Goal: Task Accomplishment & Management: Use online tool/utility

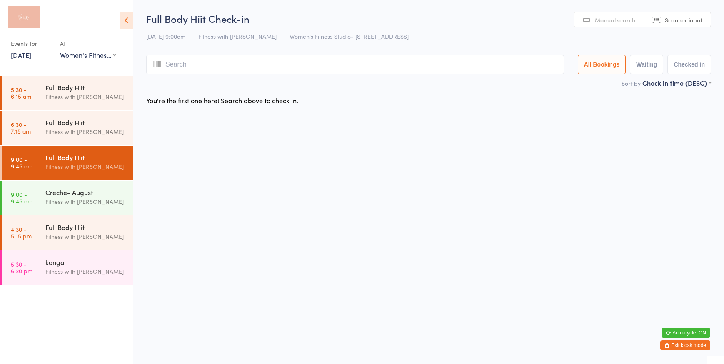
select select "0"
click at [638, 67] on button "Waiting" at bounding box center [645, 64] width 33 height 19
click at [641, 65] on button "Waiting" at bounding box center [645, 64] width 33 height 19
select select "0"
click at [588, 62] on button "All Bookings" at bounding box center [601, 64] width 48 height 19
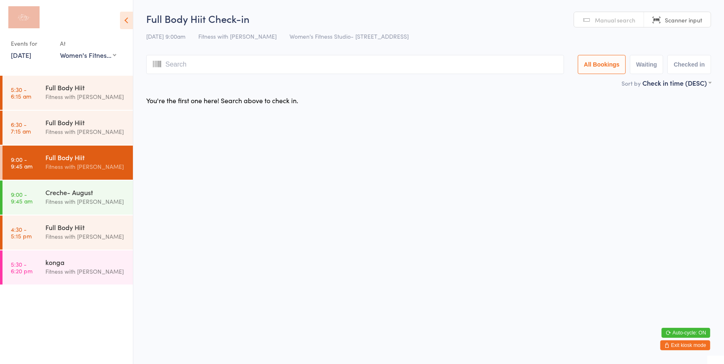
click at [197, 62] on input "search" at bounding box center [355, 64] width 418 height 19
type input "6431"
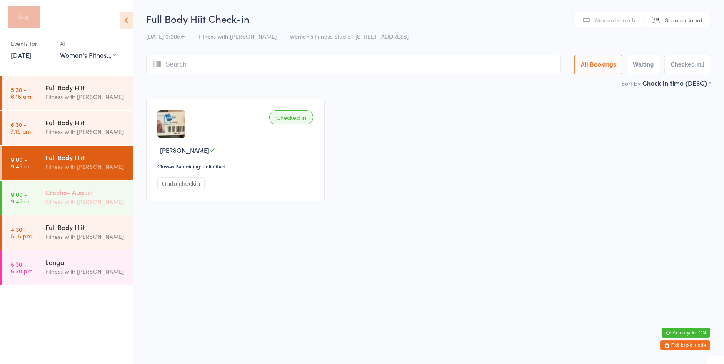
click at [95, 189] on div "Creche- August" at bounding box center [85, 192] width 80 height 9
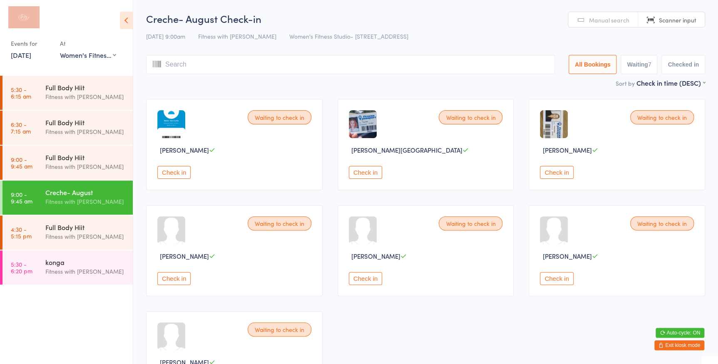
click at [569, 176] on button "Check in" at bounding box center [556, 172] width 33 height 13
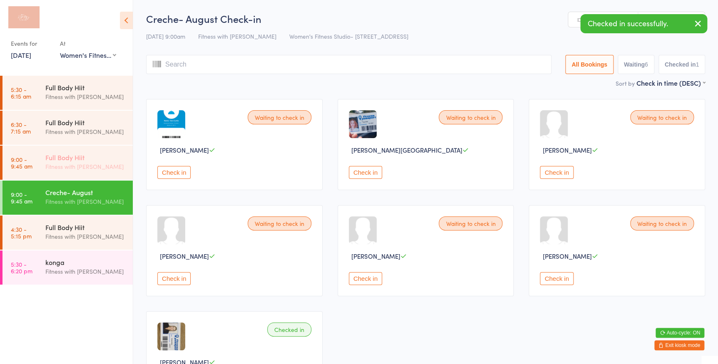
click at [71, 150] on div "Full Body Hiit Fitness with [PERSON_NAME]" at bounding box center [88, 162] width 87 height 33
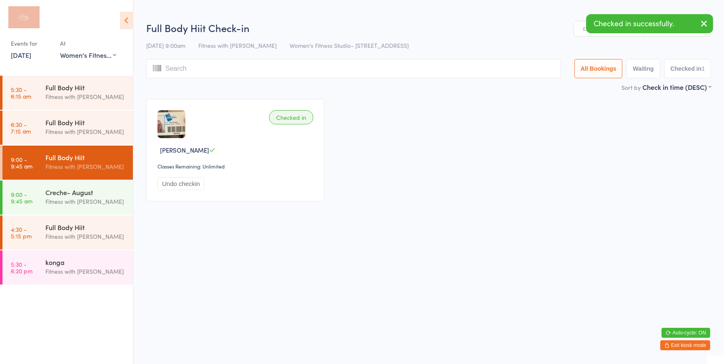
click at [197, 70] on input "search" at bounding box center [353, 68] width 414 height 19
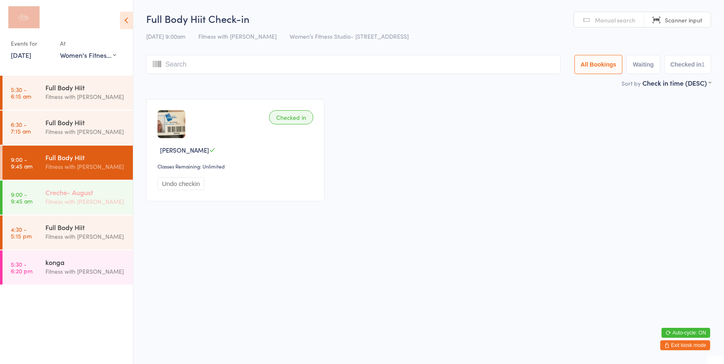
click at [55, 199] on div "Fitness with [PERSON_NAME]" at bounding box center [85, 202] width 80 height 10
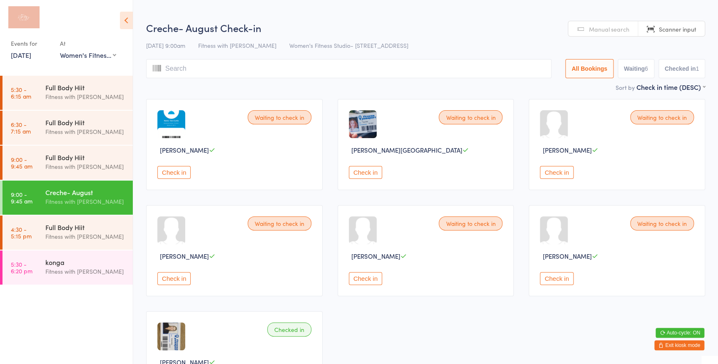
click at [174, 173] on button "Check in" at bounding box center [173, 172] width 33 height 13
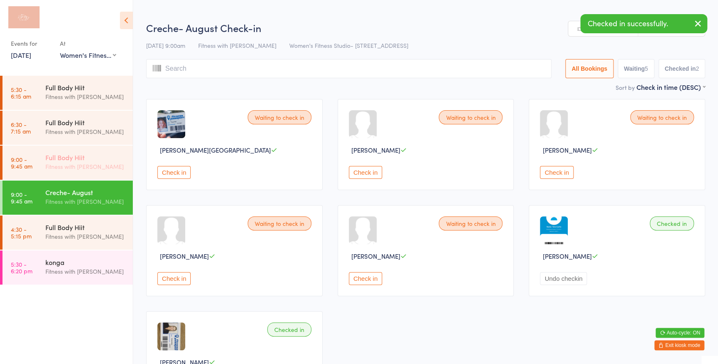
click at [33, 162] on link "9:00 - 9:45 am Full Body Hiit Fitness with [PERSON_NAME]" at bounding box center [67, 163] width 130 height 34
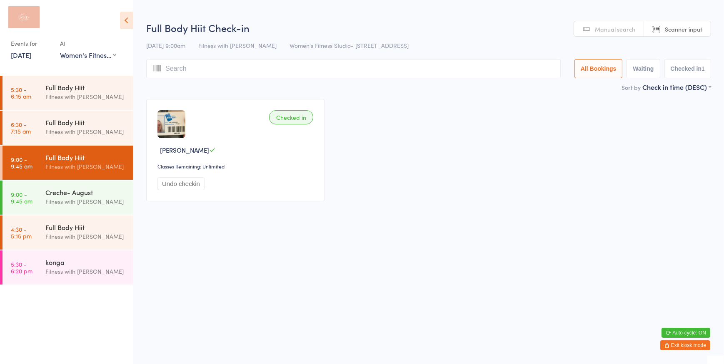
click at [172, 66] on input "search" at bounding box center [353, 68] width 414 height 19
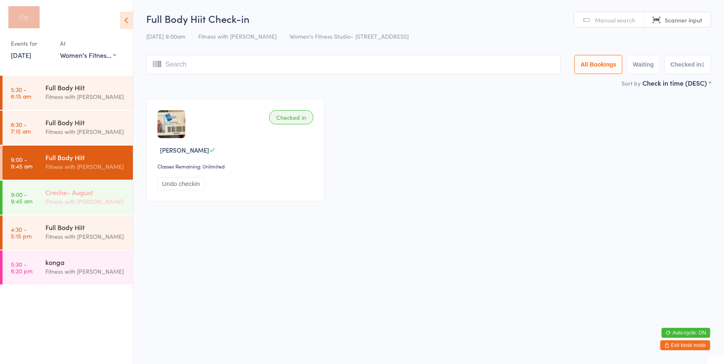
click at [84, 199] on div "Fitness with [PERSON_NAME]" at bounding box center [85, 202] width 80 height 10
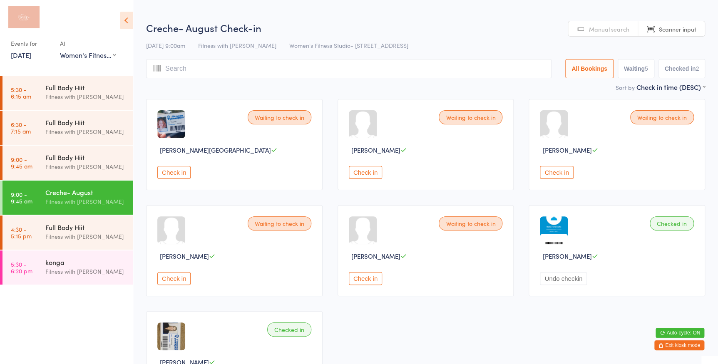
click at [567, 172] on button "Check in" at bounding box center [556, 172] width 33 height 13
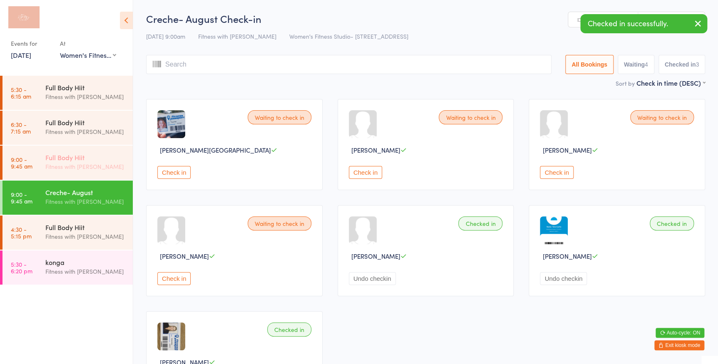
click at [71, 158] on div "Full Body Hiit" at bounding box center [85, 157] width 80 height 9
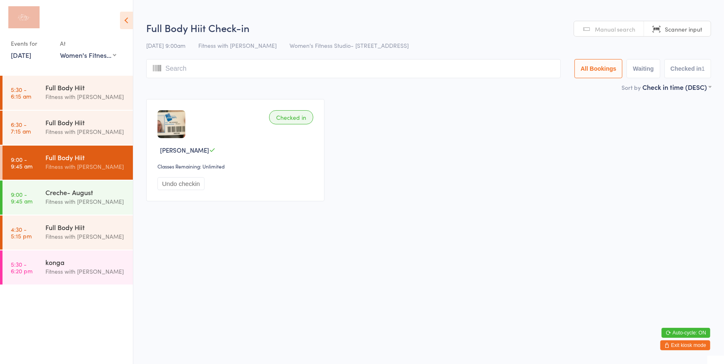
click at [633, 66] on button "Waiting" at bounding box center [642, 68] width 33 height 19
select select "0"
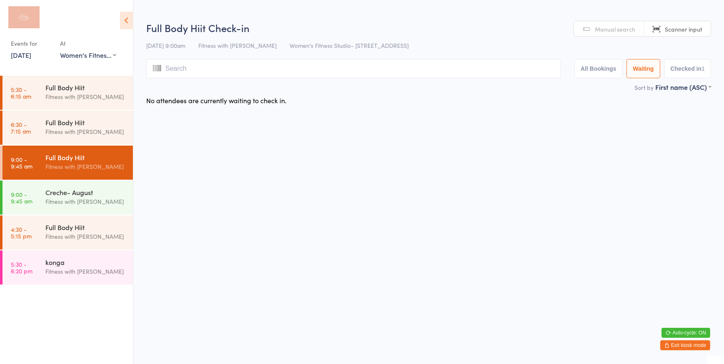
click at [691, 74] on button "Checked in 1" at bounding box center [687, 68] width 47 height 19
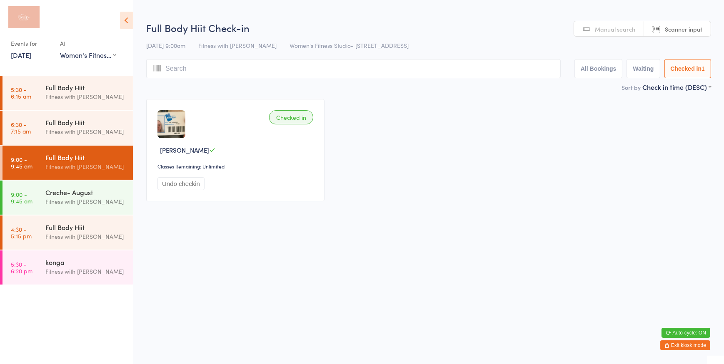
drag, startPoint x: 583, startPoint y: 70, endPoint x: 541, endPoint y: 85, distance: 44.2
click at [583, 69] on button "All Bookings" at bounding box center [598, 68] width 48 height 19
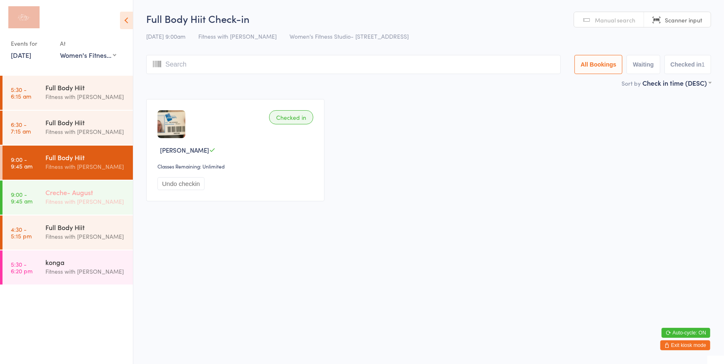
click at [110, 195] on div "Creche- August" at bounding box center [85, 192] width 80 height 9
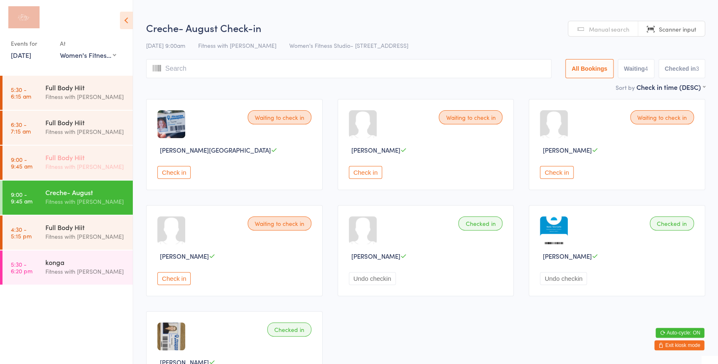
click at [56, 157] on div "Full Body Hiit" at bounding box center [85, 157] width 80 height 9
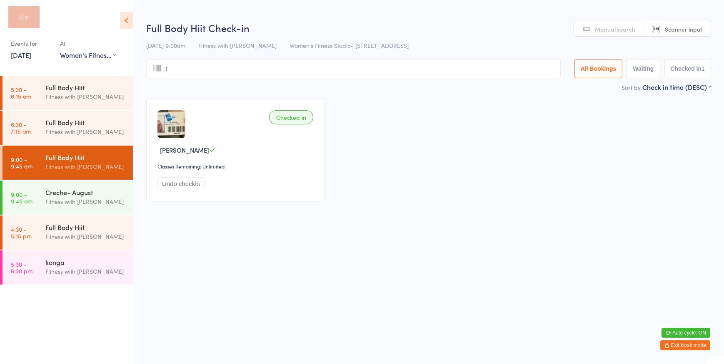
type input "ri"
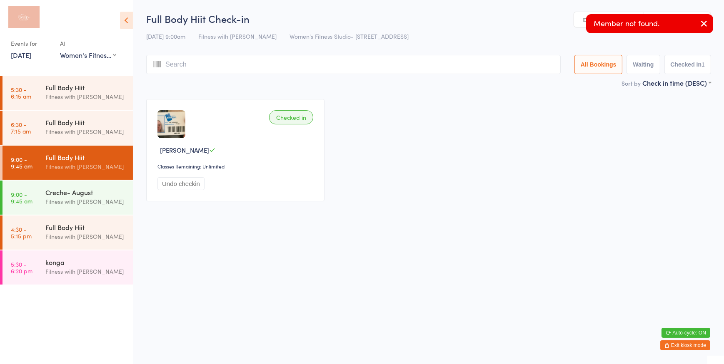
click at [575, 16] on link "Manual search" at bounding box center [609, 20] width 70 height 16
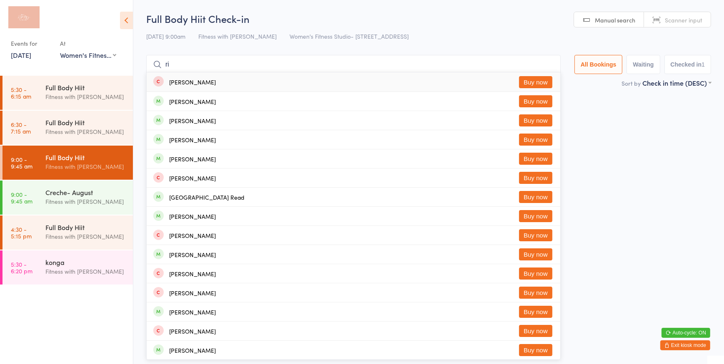
type input "r"
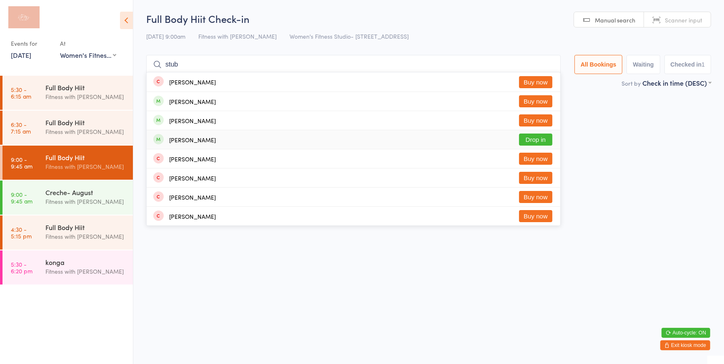
type input "stub"
click at [533, 137] on button "Drop in" at bounding box center [535, 140] width 33 height 12
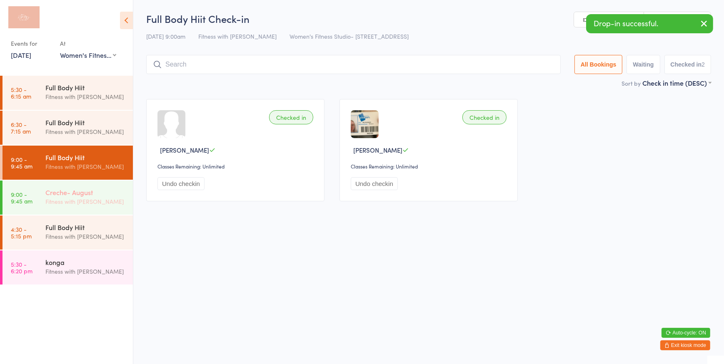
click at [70, 211] on div "Creche- August Fitness with [PERSON_NAME]" at bounding box center [88, 197] width 87 height 33
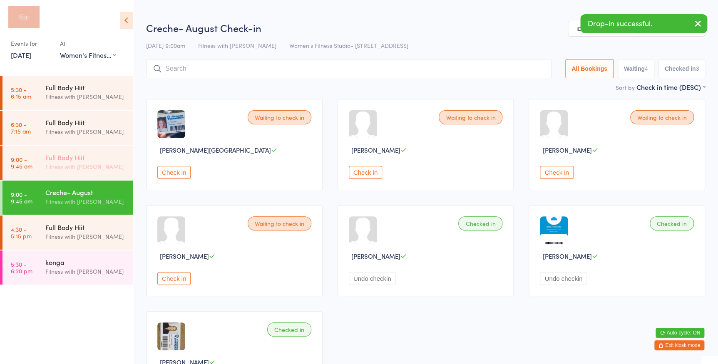
click at [83, 163] on div "Fitness with [PERSON_NAME]" at bounding box center [85, 167] width 80 height 10
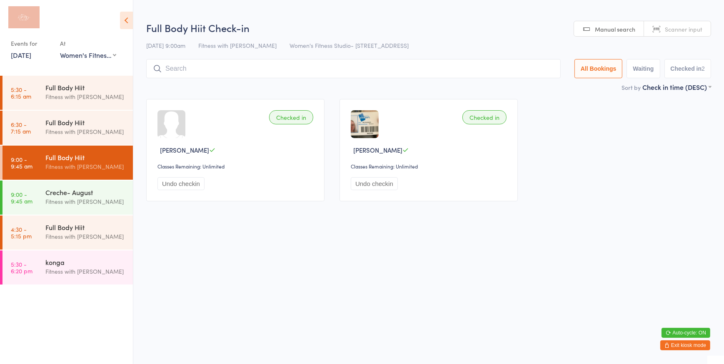
click at [619, 31] on span "Manual search" at bounding box center [614, 29] width 40 height 8
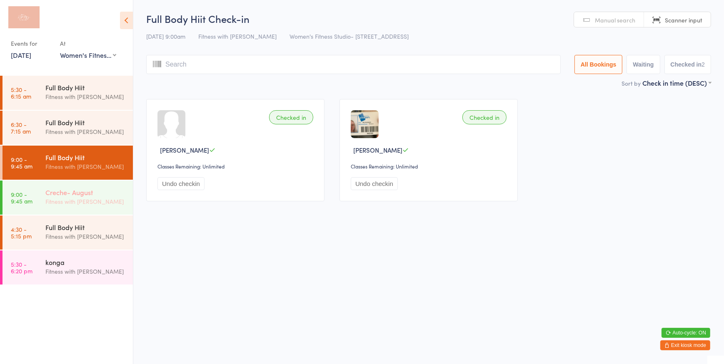
click at [107, 199] on div "Fitness with [PERSON_NAME]" at bounding box center [85, 202] width 80 height 10
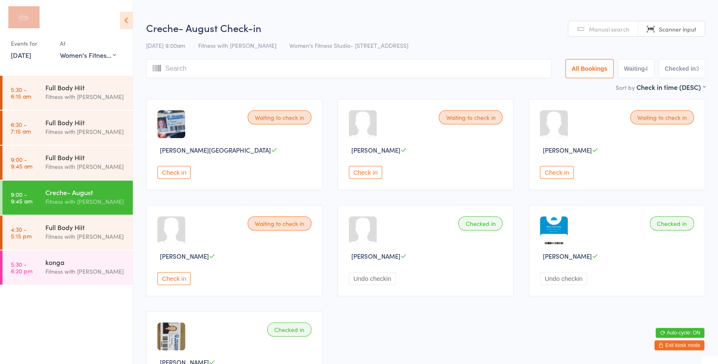
click at [180, 279] on button "Check in" at bounding box center [173, 278] width 33 height 13
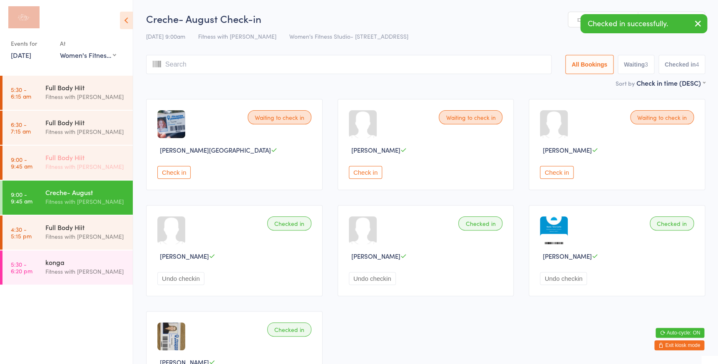
click at [72, 150] on div "Full Body Hiit Fitness with [PERSON_NAME]" at bounding box center [88, 162] width 87 height 33
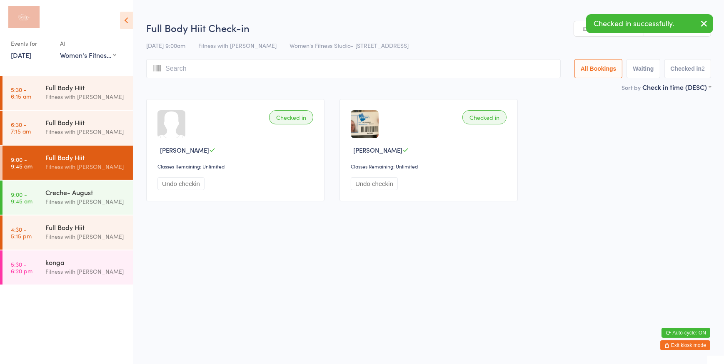
click at [177, 64] on input "search" at bounding box center [353, 68] width 414 height 19
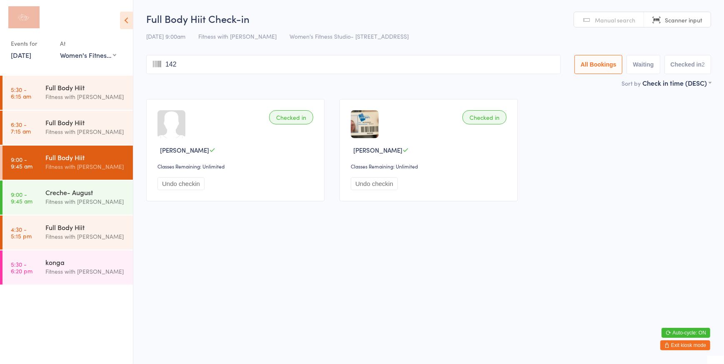
type input "1421"
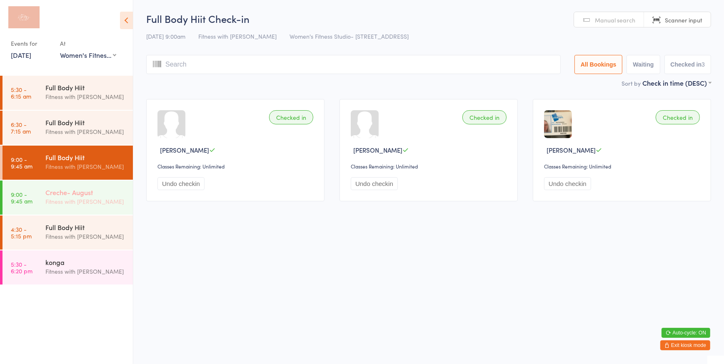
click at [75, 193] on div "Creche- August" at bounding box center [85, 192] width 80 height 9
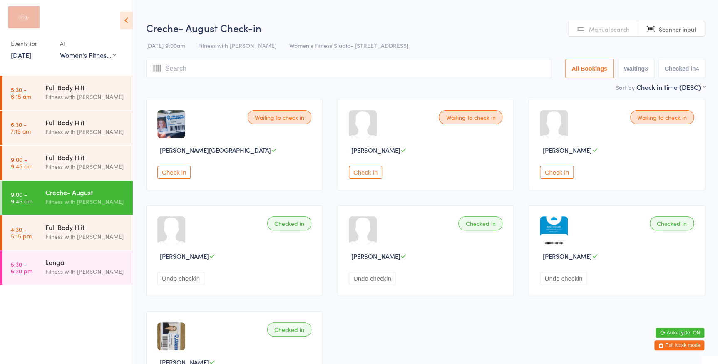
click at [171, 173] on button "Check in" at bounding box center [173, 172] width 33 height 13
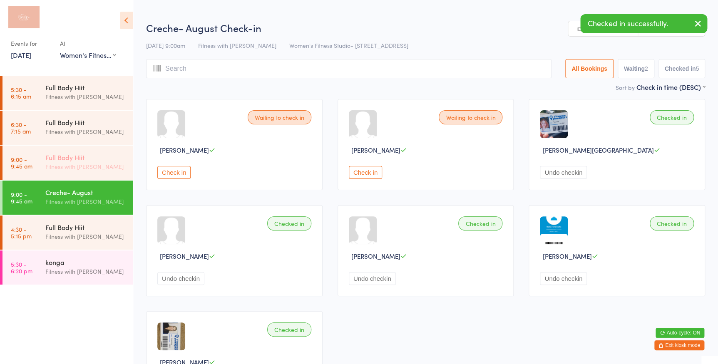
click at [60, 158] on div "Full Body Hiit" at bounding box center [85, 157] width 80 height 9
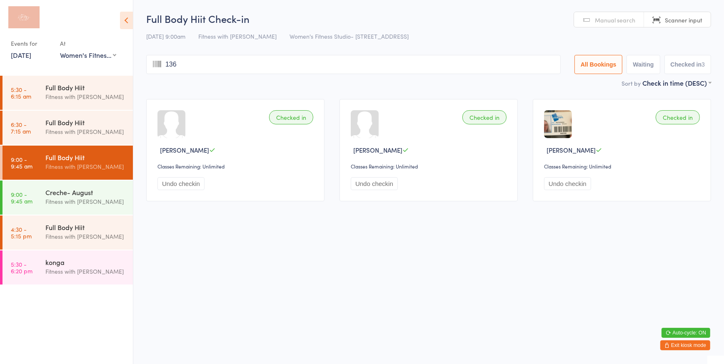
type input "1368"
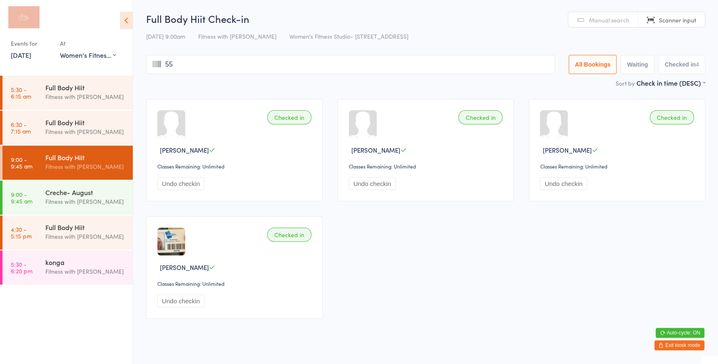
type input "551"
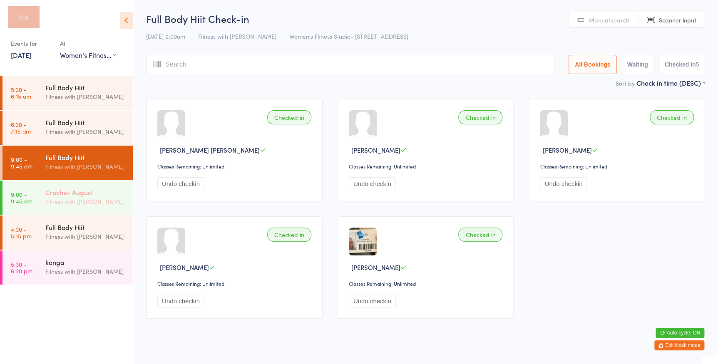
click at [102, 204] on div "Fitness with [PERSON_NAME]" at bounding box center [85, 202] width 80 height 10
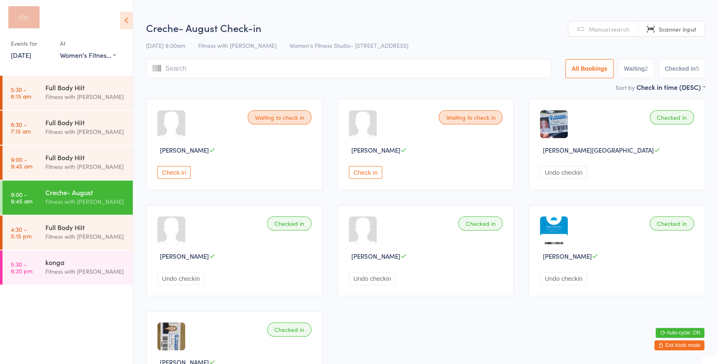
click at [633, 72] on button "Waiting 2" at bounding box center [636, 68] width 37 height 19
select select "0"
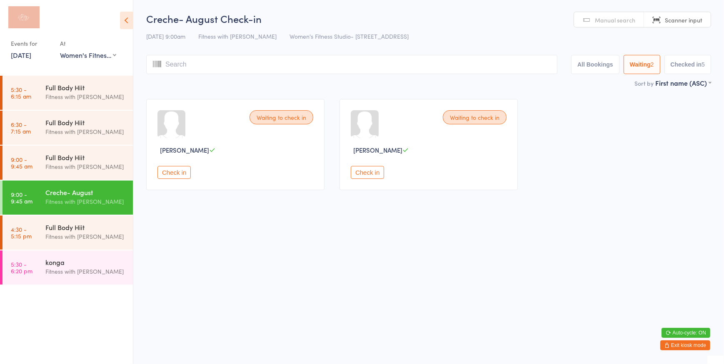
click at [373, 174] on button "Check in" at bounding box center [367, 172] width 33 height 13
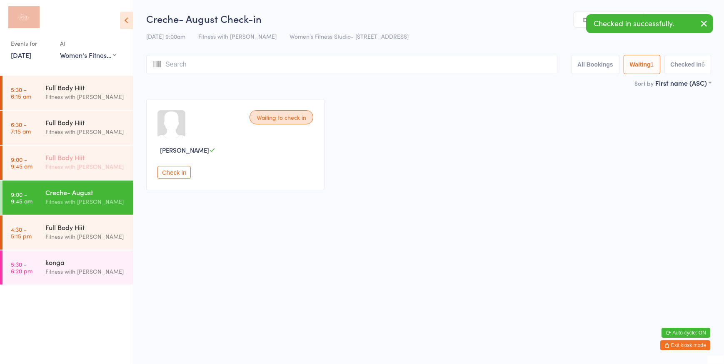
click at [79, 162] on div "Fitness with [PERSON_NAME]" at bounding box center [85, 167] width 80 height 10
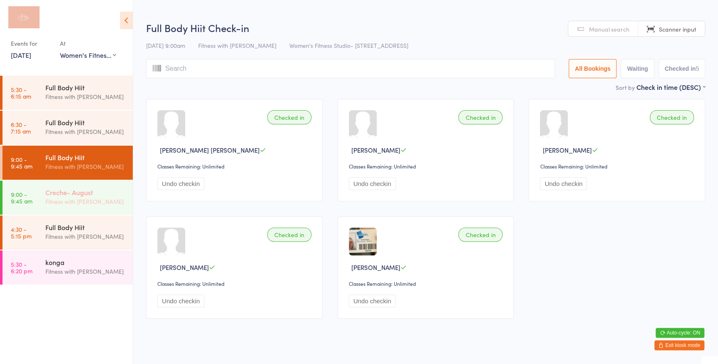
click at [101, 204] on div "Fitness with [PERSON_NAME]" at bounding box center [85, 202] width 80 height 10
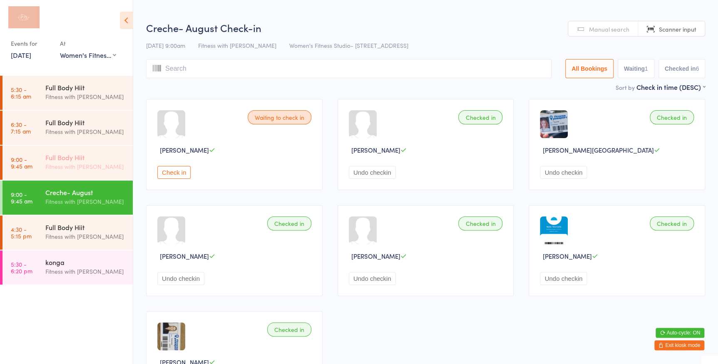
click at [98, 155] on div "Full Body Hiit" at bounding box center [85, 157] width 80 height 9
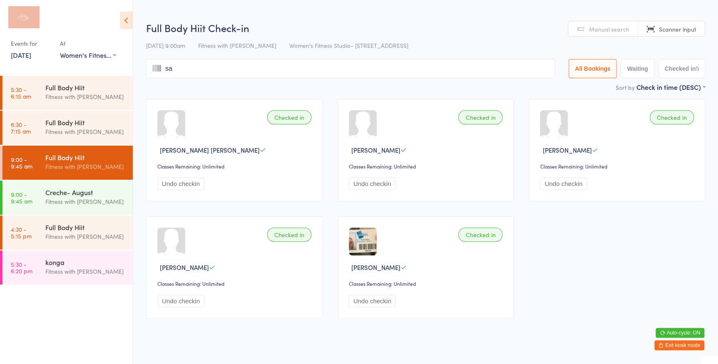
type input "[PERSON_NAME]"
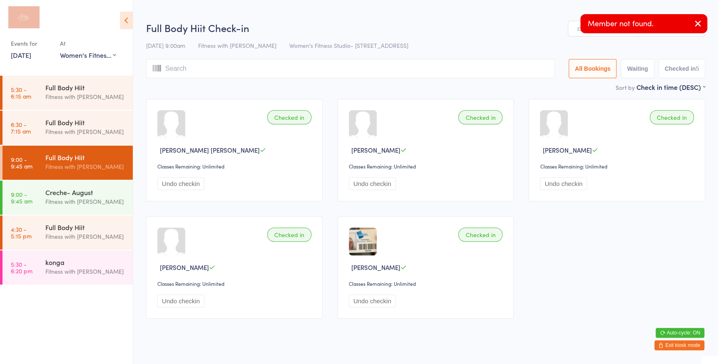
type input "i"
type input "l"
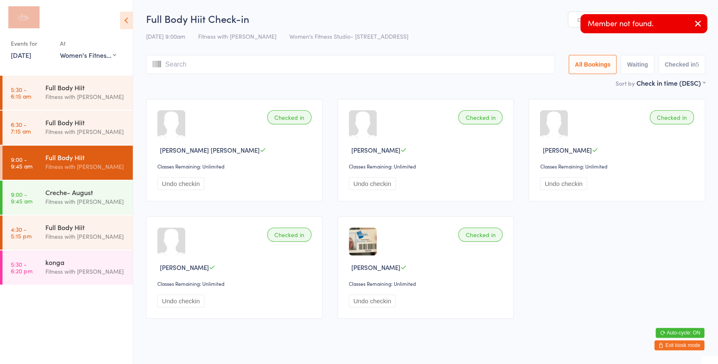
click at [577, 27] on div "Manual search Scanner input" at bounding box center [636, 20] width 137 height 16
click at [574, 22] on link "Manual search" at bounding box center [603, 20] width 70 height 16
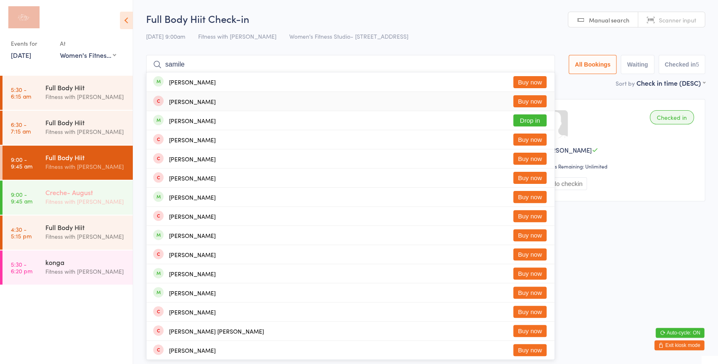
type input "samile"
click at [98, 195] on div "Creche- August" at bounding box center [85, 192] width 80 height 9
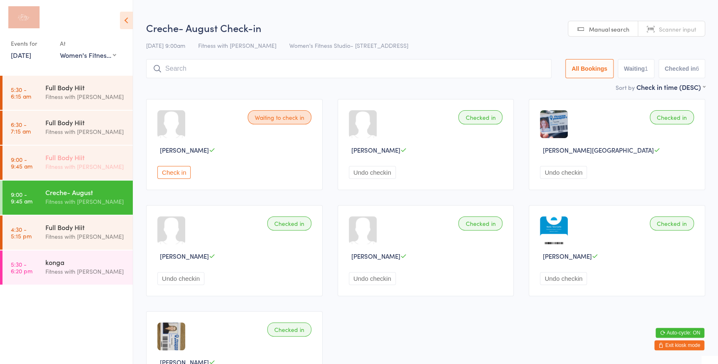
click at [76, 152] on div "Full Body Hiit Fitness with [PERSON_NAME]" at bounding box center [88, 162] width 87 height 33
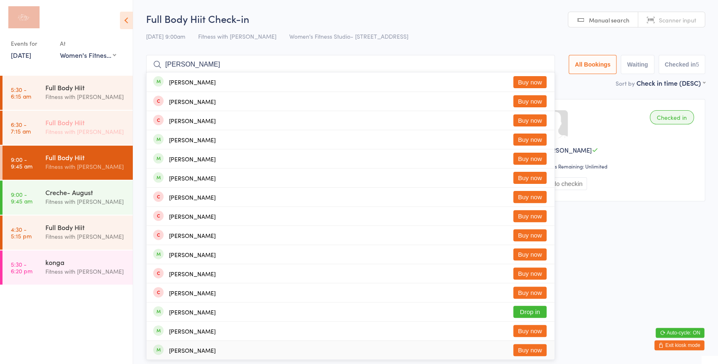
type input "[PERSON_NAME]"
click at [82, 132] on div "Fitness with [PERSON_NAME]" at bounding box center [85, 132] width 80 height 10
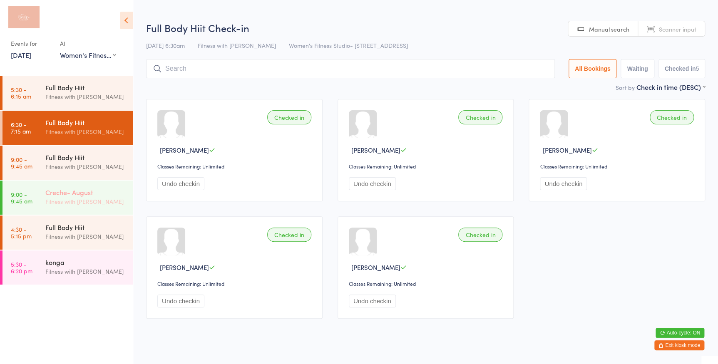
click at [71, 197] on div "Fitness with [PERSON_NAME]" at bounding box center [85, 202] width 80 height 10
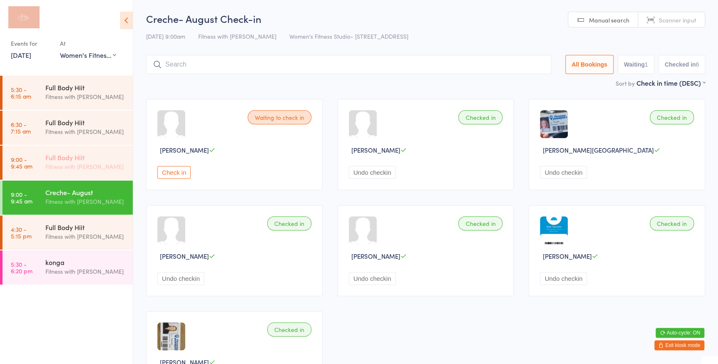
click at [91, 158] on div "Full Body Hiit" at bounding box center [85, 157] width 80 height 9
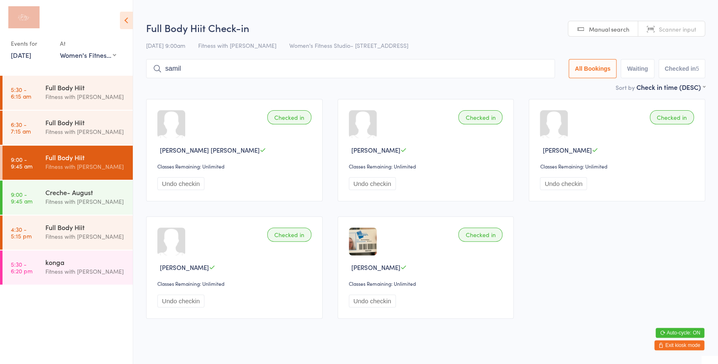
type input "samile"
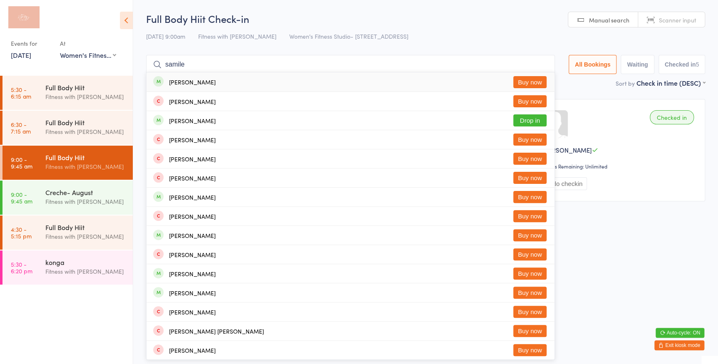
click at [541, 64] on input "samile" at bounding box center [350, 64] width 409 height 19
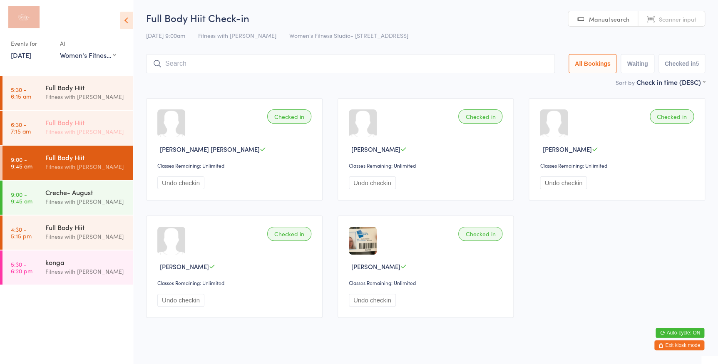
scroll to position [13, 0]
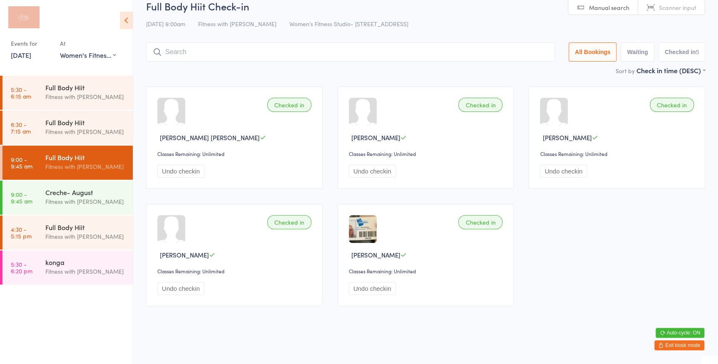
drag, startPoint x: 106, startPoint y: 195, endPoint x: 97, endPoint y: 167, distance: 29.2
click at [106, 195] on div "Creche- August" at bounding box center [85, 192] width 80 height 9
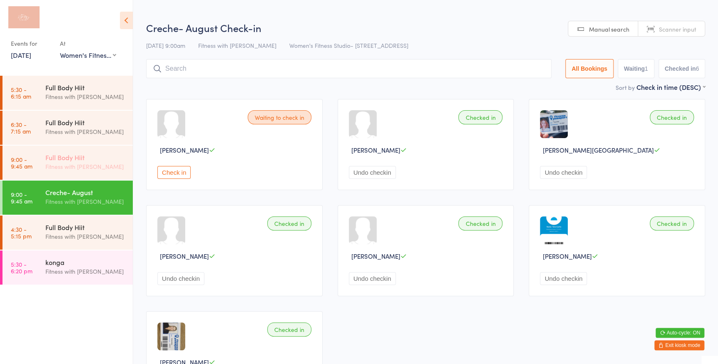
click at [91, 154] on div "Full Body Hiit" at bounding box center [85, 157] width 80 height 9
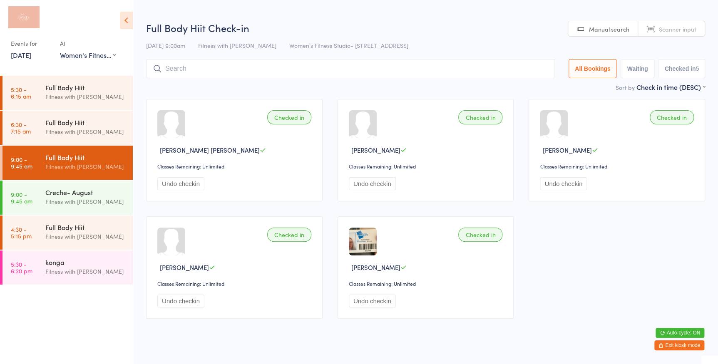
click at [593, 31] on span "Manual search" at bounding box center [609, 29] width 40 height 8
type input "1337"
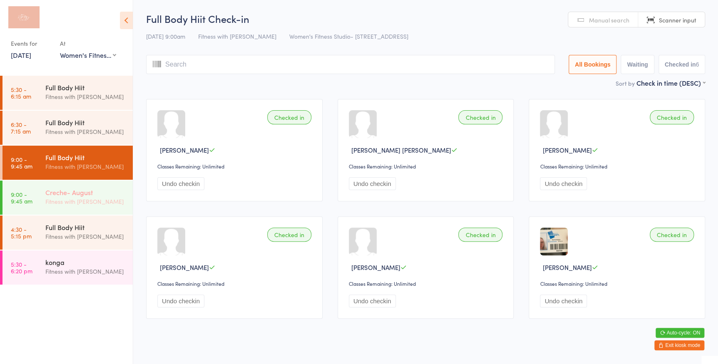
click at [100, 195] on div "Creche- August" at bounding box center [85, 192] width 80 height 9
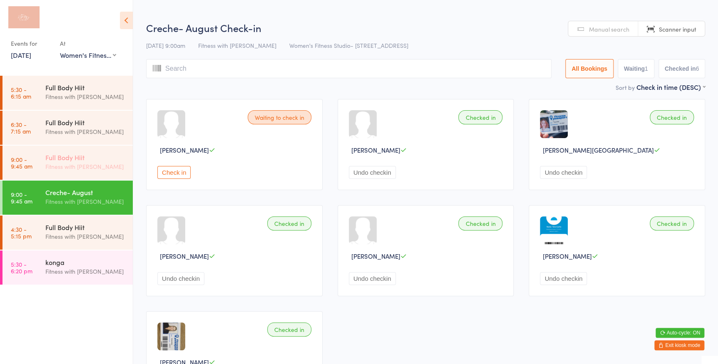
click at [91, 157] on div "Full Body Hiit" at bounding box center [85, 157] width 80 height 9
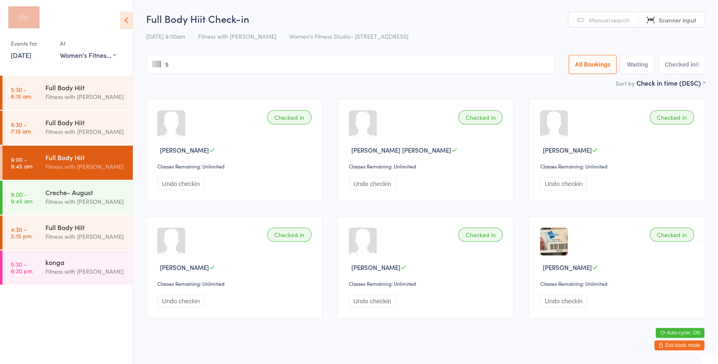
type input "sa"
type input "m"
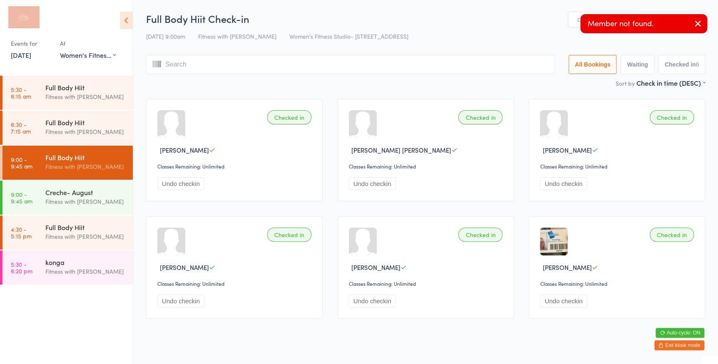
click at [696, 22] on icon "button" at bounding box center [698, 23] width 10 height 10
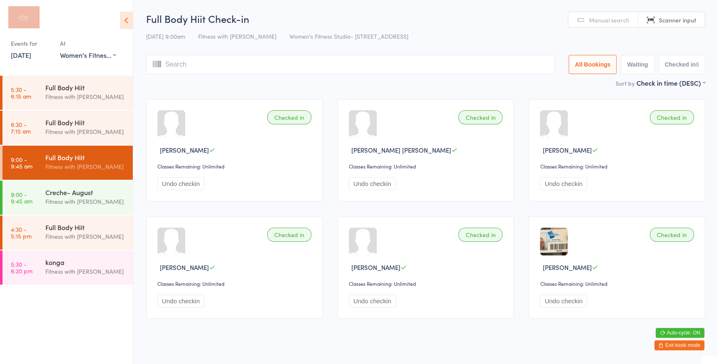
click at [258, 71] on input "search" at bounding box center [350, 64] width 409 height 19
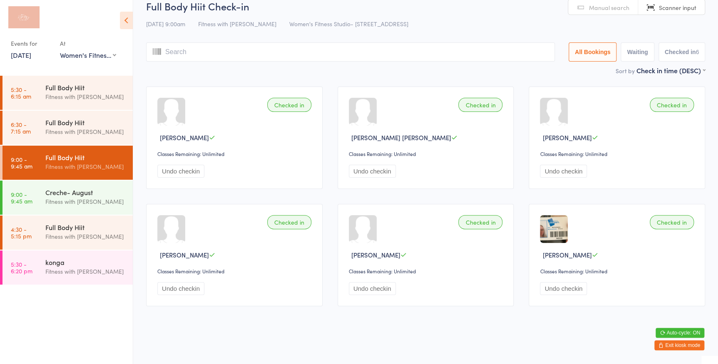
click at [598, 10] on span "Manual search" at bounding box center [609, 7] width 40 height 8
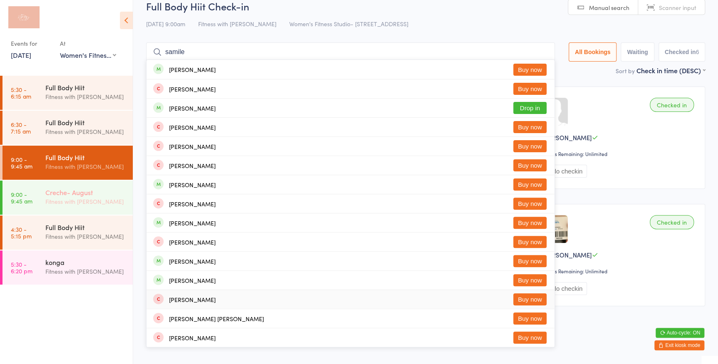
type input "samile"
click at [53, 197] on div "Fitness with [PERSON_NAME]" at bounding box center [85, 202] width 80 height 10
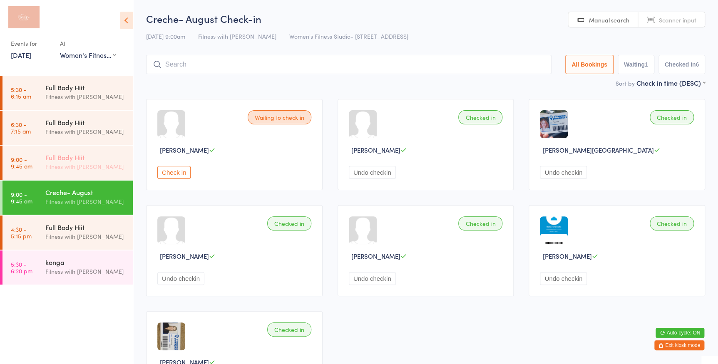
click at [63, 166] on div "Fitness with [PERSON_NAME]" at bounding box center [85, 167] width 80 height 10
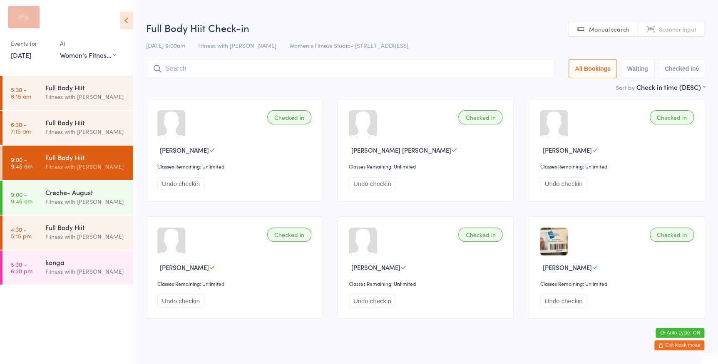
click at [589, 24] on link "Manual search" at bounding box center [603, 29] width 70 height 16
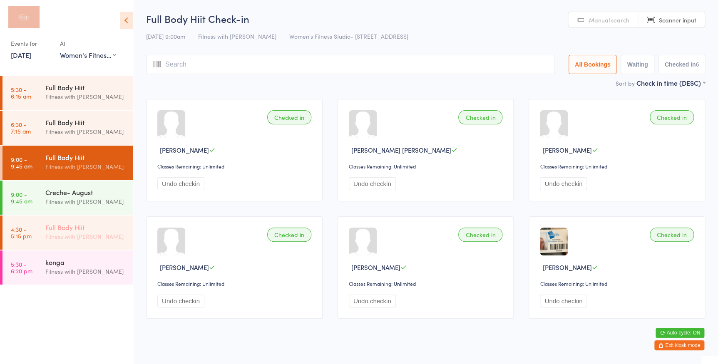
click at [82, 226] on div "Full Body Hiit" at bounding box center [85, 227] width 80 height 9
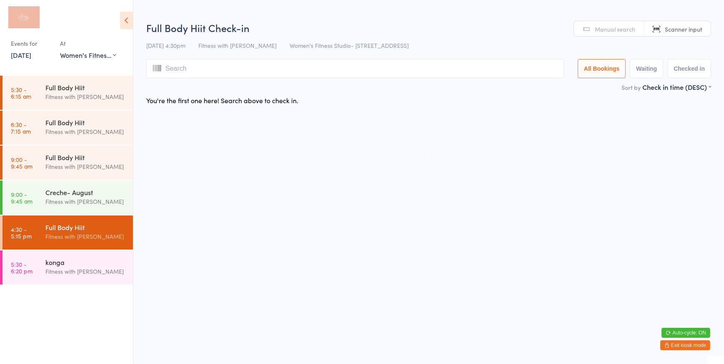
click at [657, 70] on button "Waiting" at bounding box center [645, 68] width 33 height 19
select select "0"
click at [699, 67] on button "Checked in" at bounding box center [689, 68] width 44 height 19
click at [592, 72] on button "All Bookings" at bounding box center [601, 68] width 48 height 19
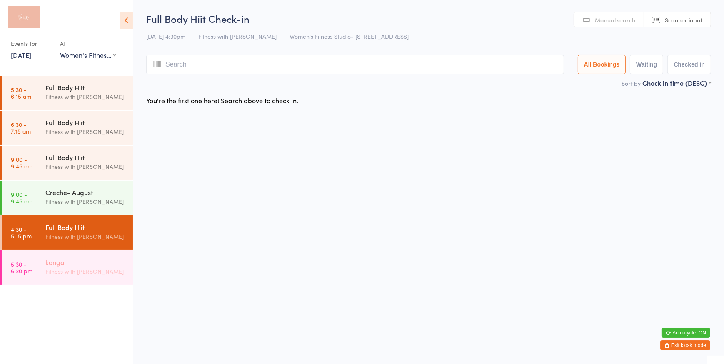
click at [79, 266] on div "konga" at bounding box center [85, 262] width 80 height 9
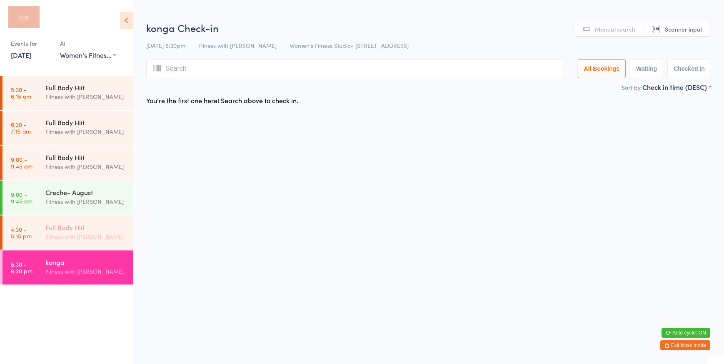
click at [68, 226] on div "Full Body Hiit" at bounding box center [85, 227] width 80 height 9
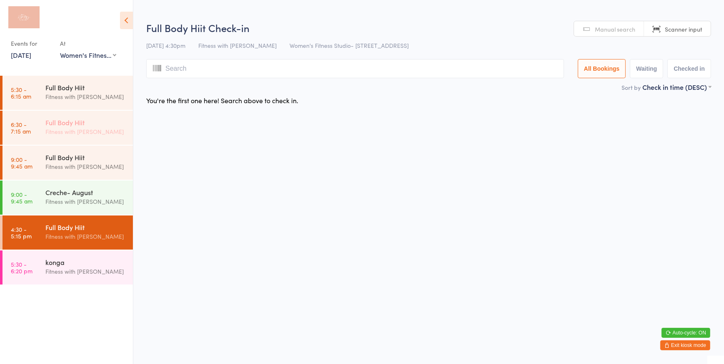
click at [79, 113] on div "Full Body Hiit Fitness with [PERSON_NAME]" at bounding box center [88, 127] width 87 height 33
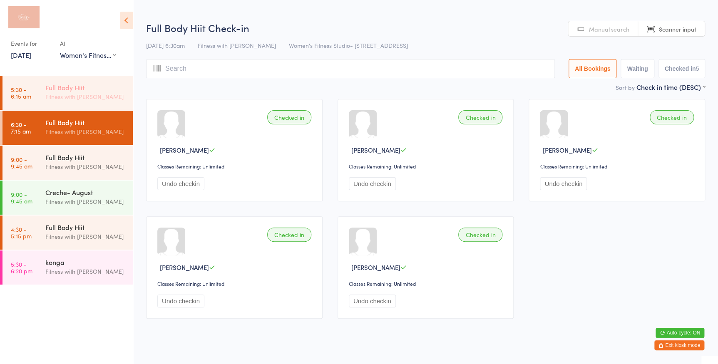
click at [67, 96] on div "Fitness with [PERSON_NAME]" at bounding box center [85, 97] width 80 height 10
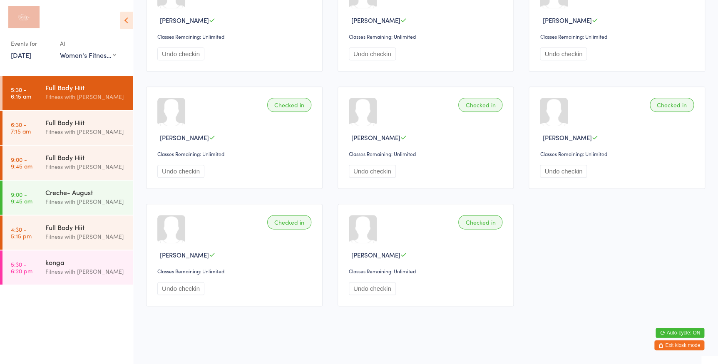
scroll to position [252, 0]
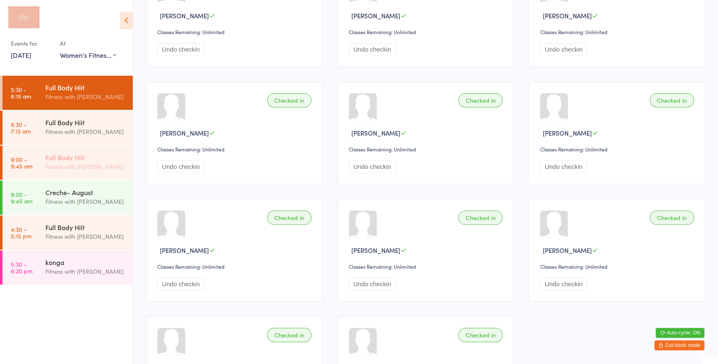
click at [70, 155] on div "Full Body Hiit" at bounding box center [85, 157] width 80 height 9
